Goal: Check status: Check status

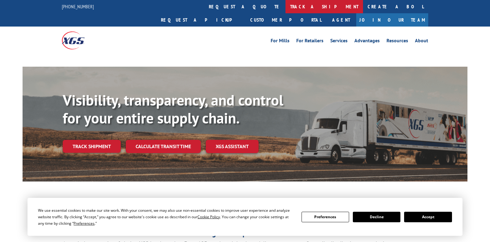
click at [285, 8] on link "track a shipment" at bounding box center [324, 6] width 78 height 13
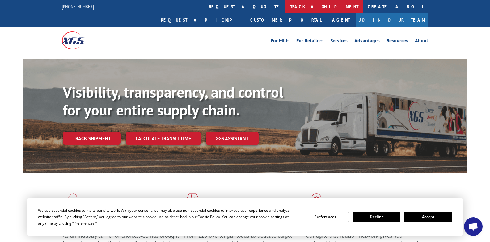
click at [285, 7] on link "track a shipment" at bounding box center [324, 6] width 78 height 13
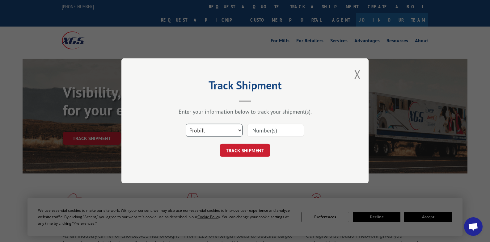
click at [207, 132] on select "Select category... Probill BOL PO" at bounding box center [214, 130] width 57 height 13
select select "bol"
click at [186, 124] on select "Select category... Probill BOL PO" at bounding box center [214, 130] width 57 height 13
click at [270, 129] on input at bounding box center [275, 130] width 57 height 13
paste input "54395643"
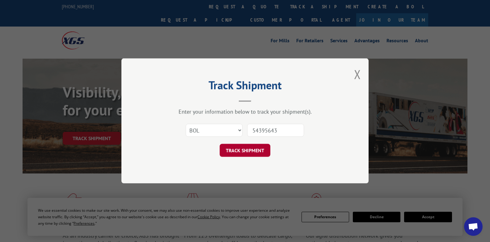
type input "54395643"
click at [262, 147] on button "TRACK SHIPMENT" at bounding box center [245, 150] width 51 height 13
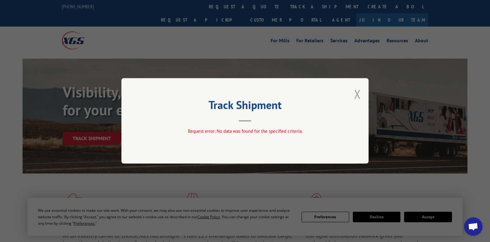
click at [360, 97] on button "Close modal" at bounding box center [357, 94] width 7 height 16
